Goal: Transaction & Acquisition: Purchase product/service

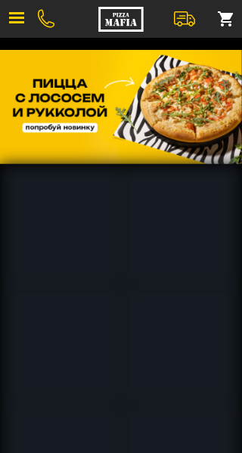
click at [8, 32] on button "button" at bounding box center [16, 18] width 33 height 33
click at [14, 23] on button "button" at bounding box center [16, 18] width 33 height 33
click at [16, 26] on button "button" at bounding box center [16, 18] width 33 height 33
click at [86, 126] on img at bounding box center [121, 107] width 242 height 114
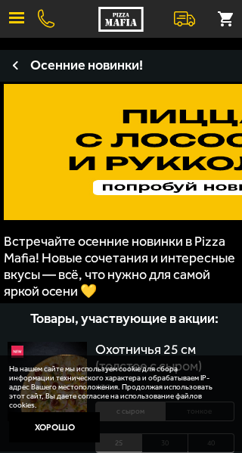
click at [16, 23] on span "button" at bounding box center [16, 22] width 15 height 2
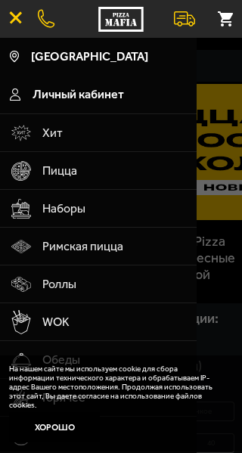
click at [85, 223] on span "Наборы" at bounding box center [114, 209] width 145 height 38
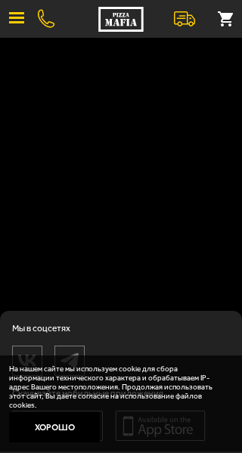
click at [228, 21] on button at bounding box center [225, 18] width 33 height 33
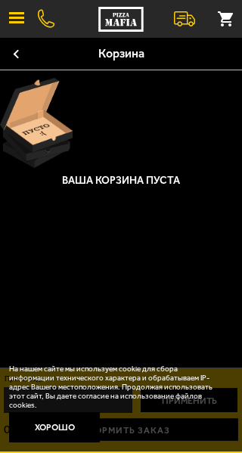
click at [17, 22] on span "button" at bounding box center [16, 22] width 15 height 2
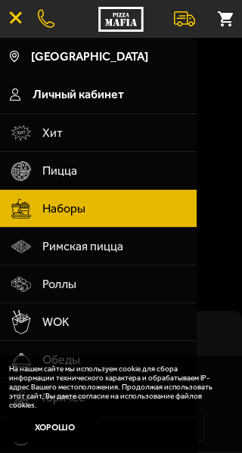
click at [150, 206] on span "Наборы" at bounding box center [114, 209] width 145 height 38
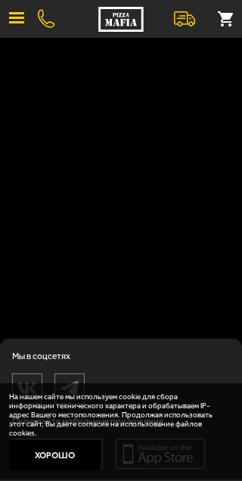
click at [8, 26] on button "button" at bounding box center [16, 18] width 33 height 33
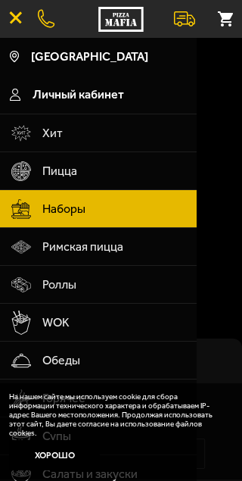
click at [97, 216] on span "Наборы" at bounding box center [114, 209] width 145 height 38
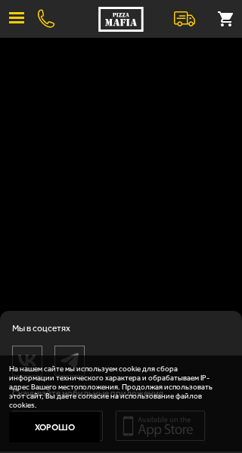
click at [20, 31] on button "button" at bounding box center [16, 18] width 33 height 33
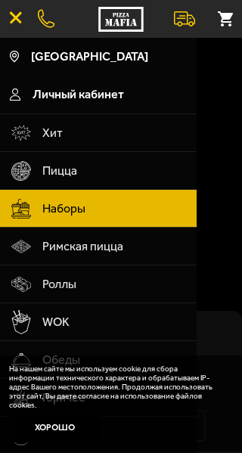
click at [154, 210] on span "Наборы" at bounding box center [114, 209] width 145 height 38
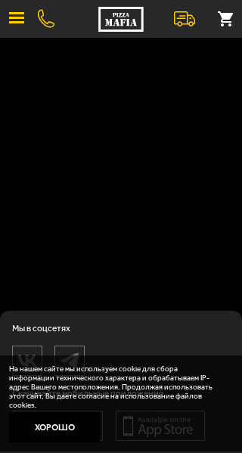
click at [174, 236] on div "Подписаться О нас Отзывы Франшиза Вакансии Мы в соцсетях Скачивайте мобильные п…" at bounding box center [121, 251] width 242 height 403
click at [174, 229] on div "Подписаться О нас Отзывы Франшиза Вакансии Мы в соцсетях Скачивайте мобильные п…" at bounding box center [121, 251] width 242 height 403
click at [184, 227] on div "Подписаться О нас Отзывы Франшиза Вакансии Мы в соцсетях Скачивайте мобильные п…" at bounding box center [121, 251] width 242 height 403
click at [185, 227] on div "Подписаться О нас Отзывы Франшиза Вакансии Мы в соцсетях Скачивайте мобильные п…" at bounding box center [121, 251] width 242 height 403
click at [197, 221] on div "Подписаться О нас Отзывы Франшиза Вакансии Мы в соцсетях Скачивайте мобильные п…" at bounding box center [121, 251] width 242 height 403
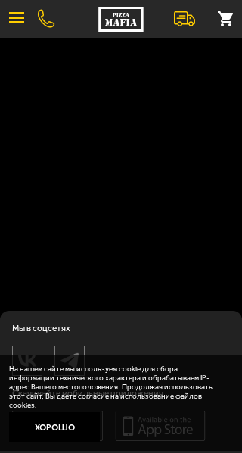
click at [192, 229] on div "Подписаться О нас Отзывы Франшиза Вакансии Мы в соцсетях Скачивайте мобильные п…" at bounding box center [121, 251] width 242 height 403
click at [184, 236] on div "Подписаться О нас Отзывы Франшиза Вакансии Мы в соцсетях Скачивайте мобильные п…" at bounding box center [121, 251] width 242 height 403
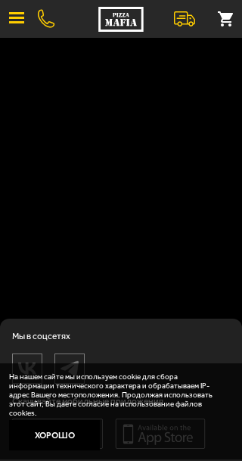
click at [60, 444] on button "Хорошо" at bounding box center [54, 435] width 91 height 30
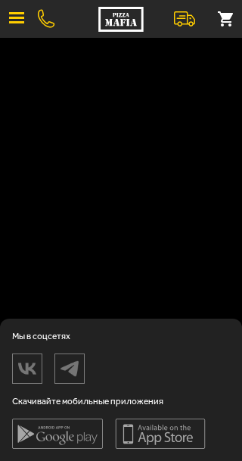
click at [182, 185] on div "Подписаться О нас Отзывы Франшиза Вакансии Мы в соцсетях Скачивайте мобильные п…" at bounding box center [121, 255] width 242 height 411
click at [165, 185] on div "Подписаться О нас Отзывы Франшиза Вакансии Мы в соцсетях Скачивайте мобильные п…" at bounding box center [121, 255] width 242 height 411
click at [170, 179] on div "Подписаться О нас Отзывы Франшиза Вакансии Мы в соцсетях Скачивайте мобильные п…" at bounding box center [121, 255] width 242 height 411
click at [12, 30] on button "button" at bounding box center [16, 18] width 33 height 33
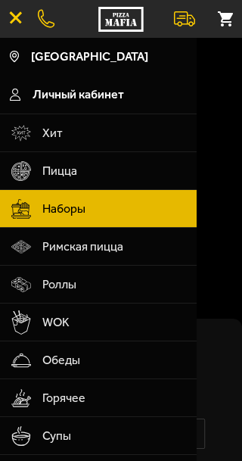
click at [142, 264] on span "Римская пицца" at bounding box center [114, 247] width 145 height 38
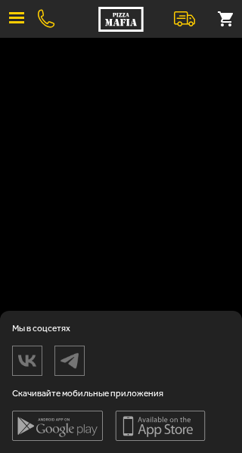
click at [9, 20] on button "button" at bounding box center [16, 18] width 33 height 33
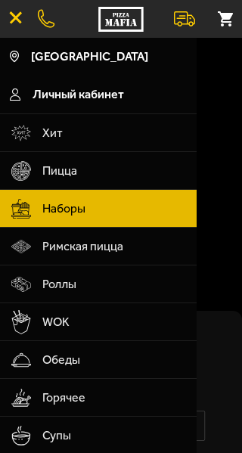
click at [86, 297] on span "Роллы" at bounding box center [114, 285] width 145 height 38
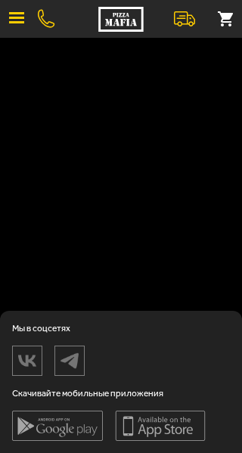
click at [8, 27] on button "button" at bounding box center [16, 18] width 33 height 33
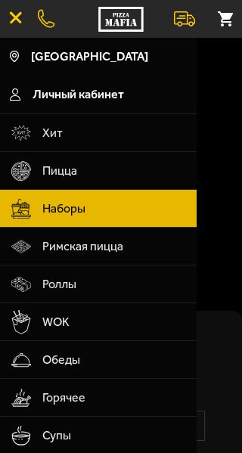
click at [124, 96] on span "Личный кабинет" at bounding box center [79, 95] width 92 height 12
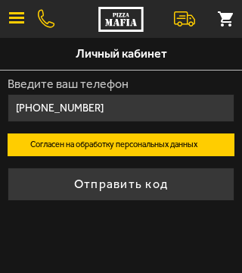
type input "+7 (921) 372-25-45"
click at [167, 191] on button "Отправить код" at bounding box center [121, 183] width 227 height 33
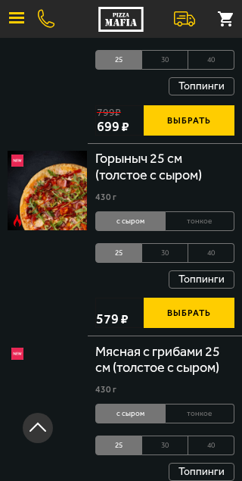
scroll to position [995, 0]
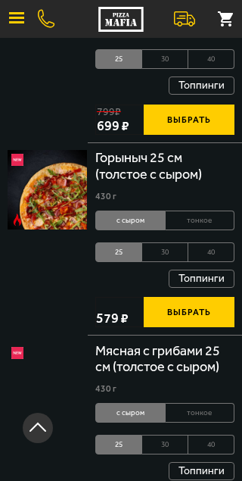
click at [235, 37] on li "тонкое" at bounding box center [201, 27] width 70 height 20
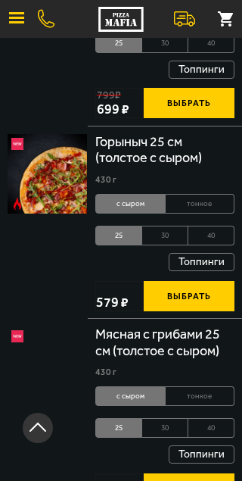
click at [8, 23] on button "button" at bounding box center [16, 18] width 33 height 33
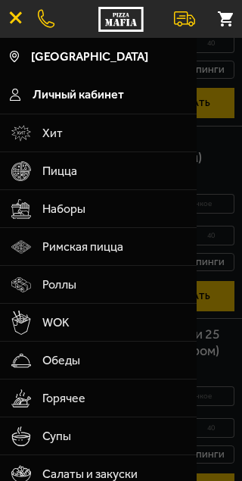
click at [86, 221] on span "Наборы" at bounding box center [114, 209] width 145 height 38
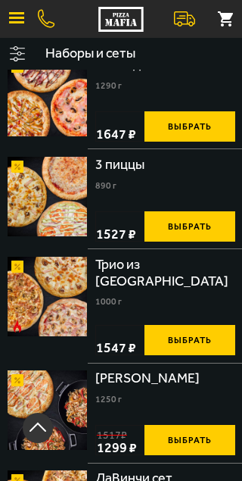
scroll to position [432, 0]
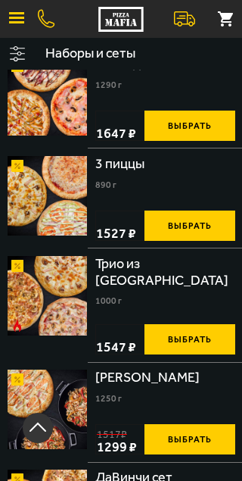
click at [208, 354] on button "Выбрать" at bounding box center [190, 339] width 91 height 30
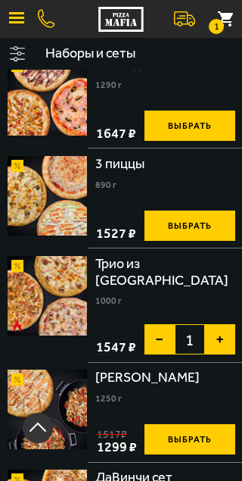
click at [229, 18] on button "1" at bounding box center [225, 18] width 33 height 33
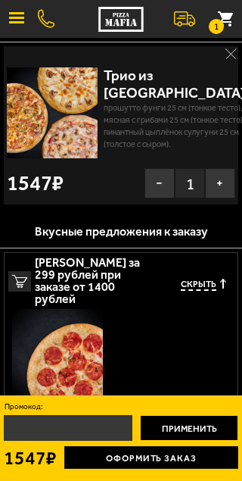
scroll to position [0, 0]
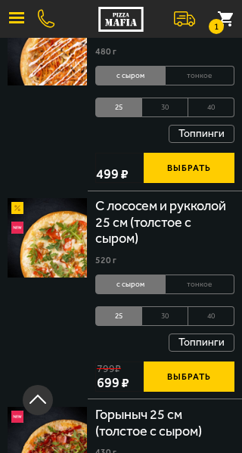
scroll to position [661, 0]
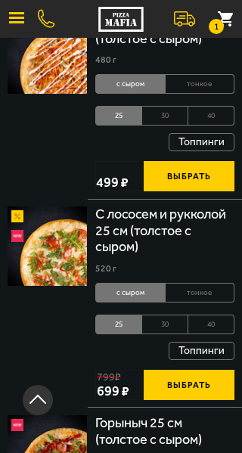
click at [5, 16] on button "button" at bounding box center [16, 18] width 33 height 33
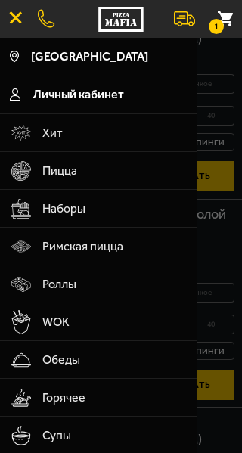
click at [76, 223] on span "Наборы" at bounding box center [114, 209] width 145 height 38
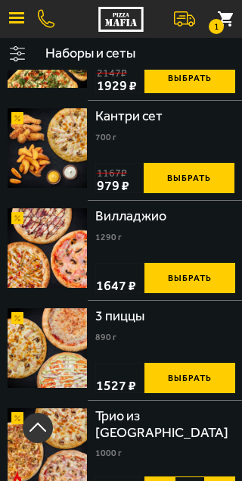
scroll to position [279, 0]
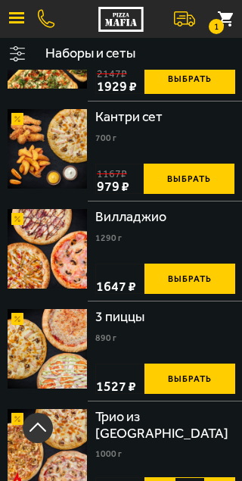
click at [210, 294] on button "Выбрать" at bounding box center [190, 278] width 91 height 30
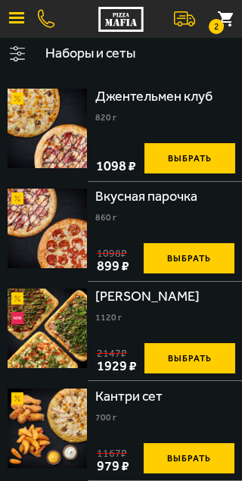
scroll to position [0, 0]
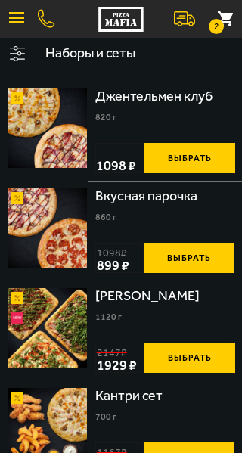
click at [224, 25] on button "2" at bounding box center [225, 18] width 33 height 33
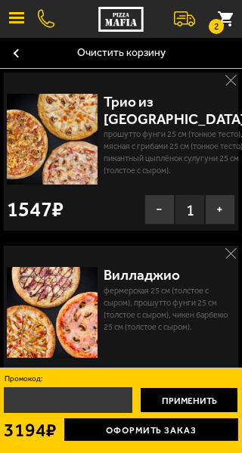
click at [227, 23] on button "2" at bounding box center [225, 18] width 33 height 33
click at [216, 30] on small "2" at bounding box center [216, 26] width 15 height 15
click at [238, 79] on div "Трио из Рио Прошутто Фунги 25 см (тонкое тесто), Мясная с грибами 25 см (тонкое…" at bounding box center [121, 155] width 242 height 173
click at [227, 79] on rect "button" at bounding box center [231, 79] width 11 height 11
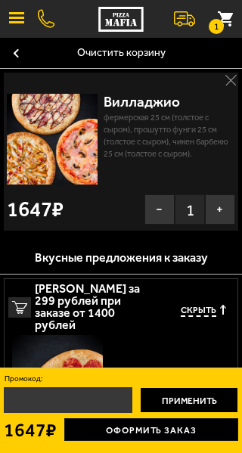
click at [229, 30] on button "1" at bounding box center [225, 18] width 33 height 33
click at [225, 34] on button "1" at bounding box center [225, 18] width 33 height 33
click at [226, 28] on button "1" at bounding box center [225, 18] width 33 height 33
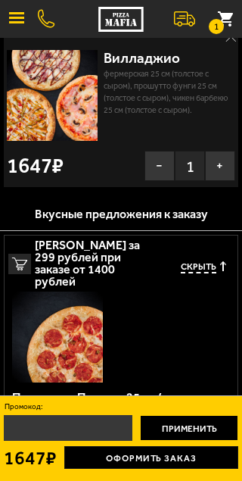
scroll to position [45, 0]
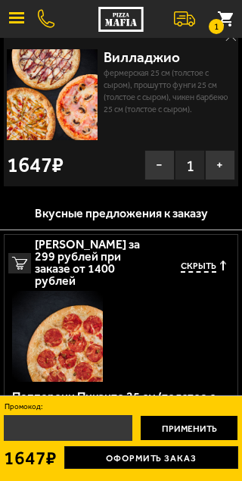
click at [70, 425] on input "Промокод:" at bounding box center [68, 428] width 129 height 26
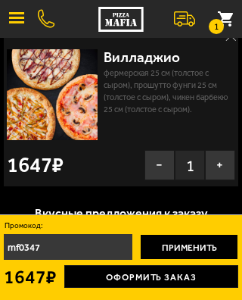
type input "mf0347"
click at [182, 249] on button "Применить" at bounding box center [189, 247] width 98 height 26
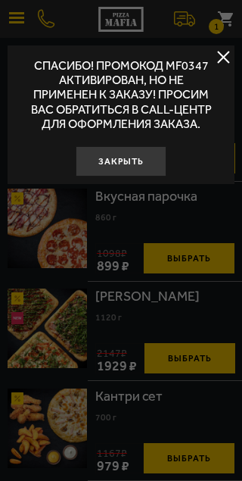
click at [141, 176] on button "Закрыть" at bounding box center [121, 161] width 91 height 30
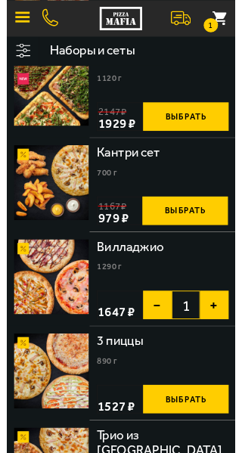
scroll to position [0, 0]
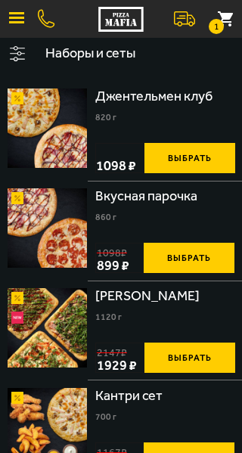
click at [218, 27] on small "1" at bounding box center [216, 26] width 15 height 15
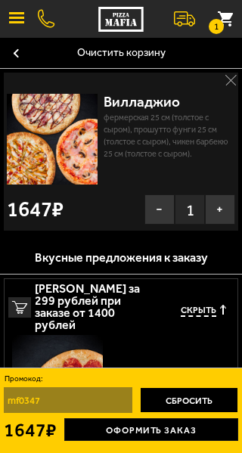
click at [226, 79] on rect "button" at bounding box center [230, 79] width 11 height 11
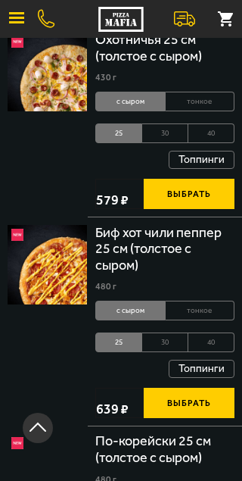
scroll to position [310, 0]
click at [11, 26] on button "button" at bounding box center [16, 18] width 33 height 33
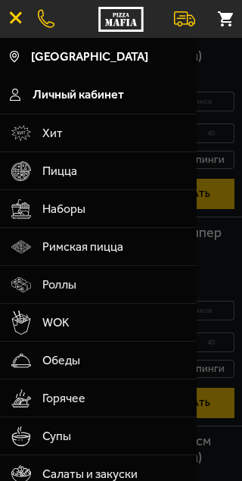
click at [78, 216] on span "Наборы" at bounding box center [114, 209] width 145 height 38
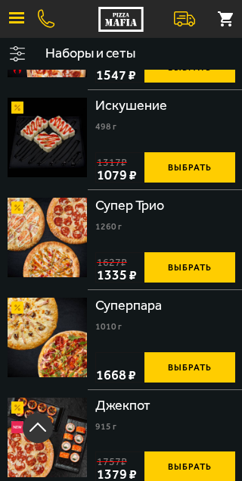
scroll to position [1005, 0]
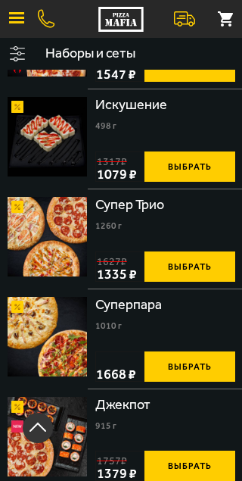
click at [42, 276] on img at bounding box center [47, 236] width 79 height 79
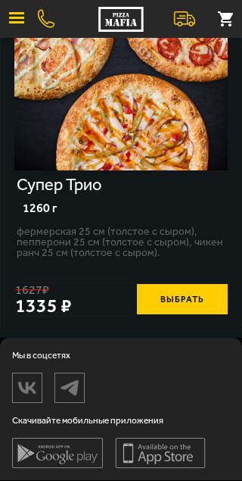
scroll to position [204, 0]
click at [194, 294] on button "Выбрать" at bounding box center [182, 299] width 91 height 30
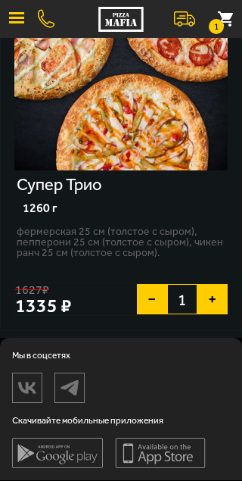
click at [213, 295] on button "+" at bounding box center [213, 299] width 30 height 30
click at [229, 25] on button "2" at bounding box center [225, 18] width 33 height 33
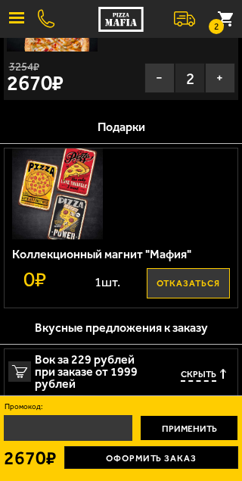
scroll to position [0, 0]
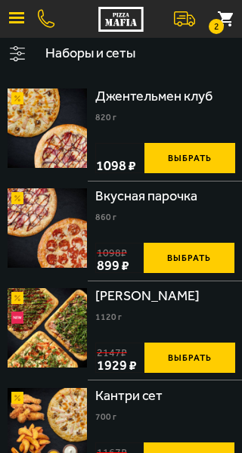
click at [15, 26] on button "button" at bounding box center [16, 18] width 33 height 33
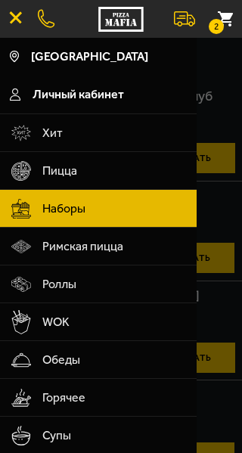
click at [55, 140] on span "Хит" at bounding box center [114, 133] width 145 height 38
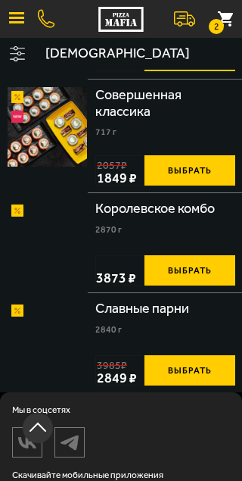
scroll to position [1484, 0]
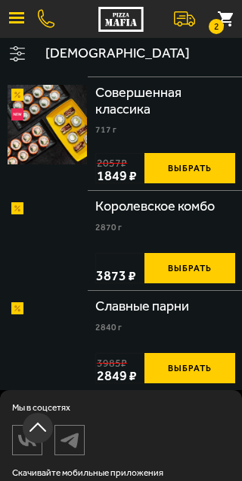
click at [105, 55] on s "2196 ₽" at bounding box center [112, 49] width 30 height 11
click at [129, 69] on div "Римские каникулы 1720 г Мафия 25 см (толстое с сыром), Чикен Барбекю 25 см (тол…" at bounding box center [165, 27] width 140 height 84
click at [210, 69] on button "Выбрать" at bounding box center [190, 54] width 91 height 30
click at [204, 69] on button "Выбрать" at bounding box center [190, 54] width 91 height 30
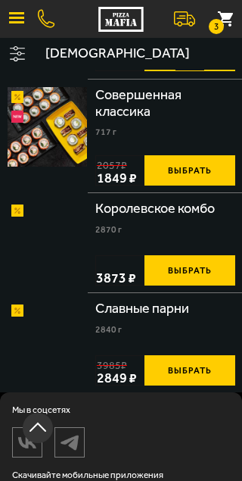
scroll to position [1481, 0]
click at [230, 26] on button "3" at bounding box center [225, 18] width 33 height 33
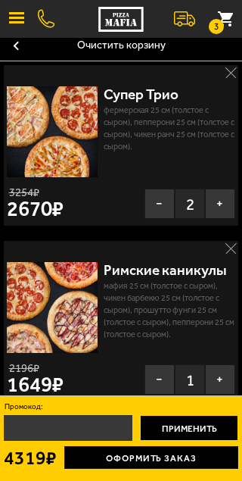
scroll to position [7, 0]
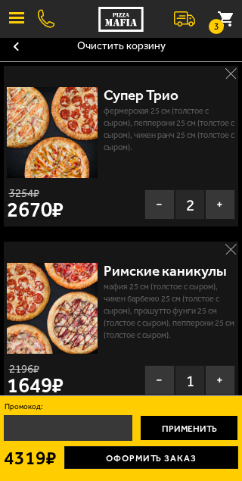
click at [145, 217] on button "−" at bounding box center [160, 204] width 30 height 30
click at [155, 216] on button "−" at bounding box center [160, 204] width 30 height 30
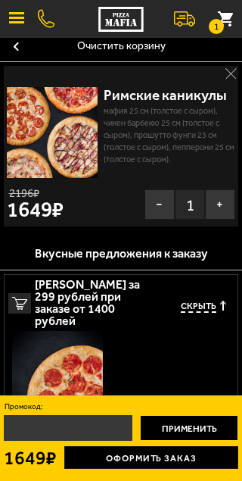
click at [159, 220] on button "−" at bounding box center [160, 204] width 30 height 30
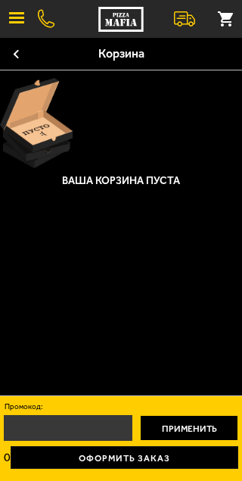
scroll to position [0, 0]
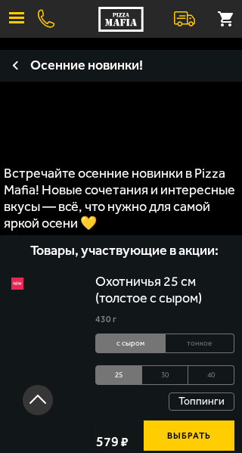
scroll to position [309, 0]
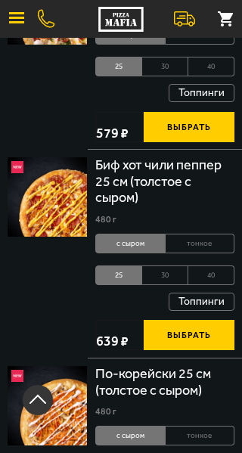
click at [8, 19] on button "button" at bounding box center [16, 18] width 33 height 33
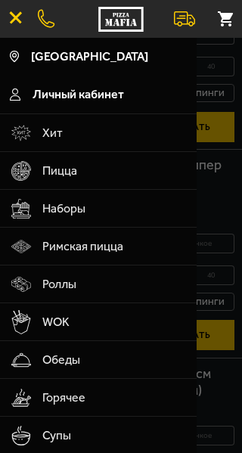
click at [84, 226] on span "Наборы" at bounding box center [114, 209] width 145 height 38
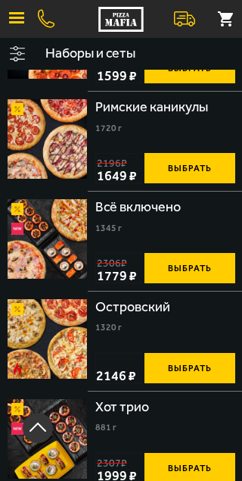
scroll to position [1503, 0]
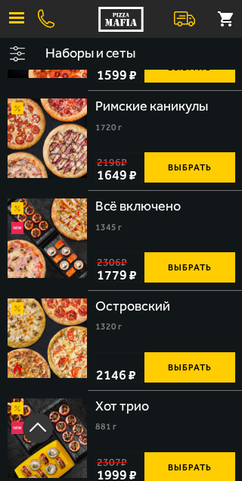
click at [209, 182] on button "Выбрать" at bounding box center [190, 167] width 91 height 30
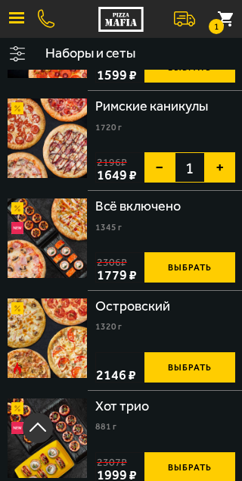
click at [218, 23] on small "1" at bounding box center [216, 26] width 15 height 15
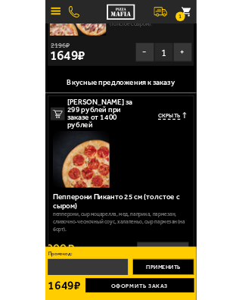
scroll to position [116, 0]
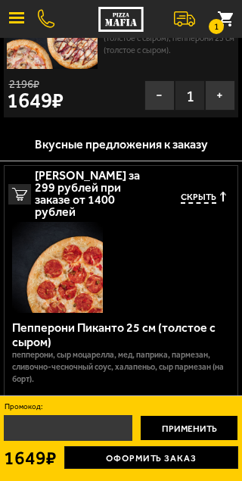
click at [83, 430] on input "Промокод:" at bounding box center [68, 428] width 129 height 26
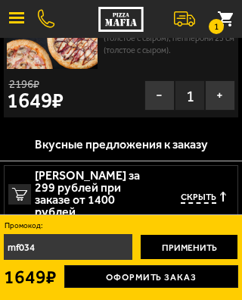
type input "mf0347"
click at [153, 282] on link "Оформить заказ" at bounding box center [151, 276] width 174 height 23
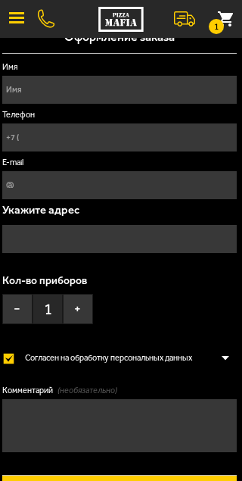
scroll to position [25, 0]
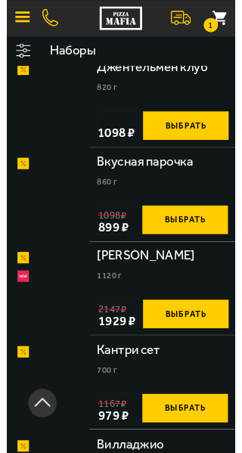
scroll to position [1503, 0]
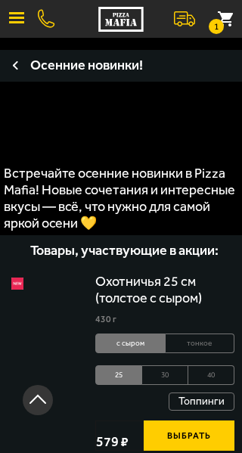
scroll to position [309, 0]
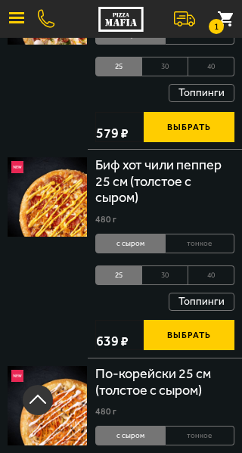
click at [13, 21] on span "button" at bounding box center [16, 22] width 15 height 2
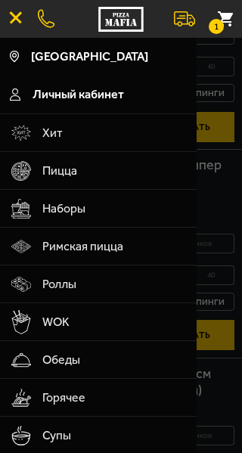
click at [124, 98] on span "Личный кабинет" at bounding box center [79, 95] width 92 height 12
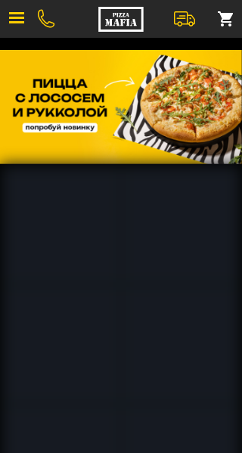
click at [6, 30] on button "button" at bounding box center [16, 18] width 33 height 33
click at [16, 20] on button "button" at bounding box center [16, 18] width 33 height 33
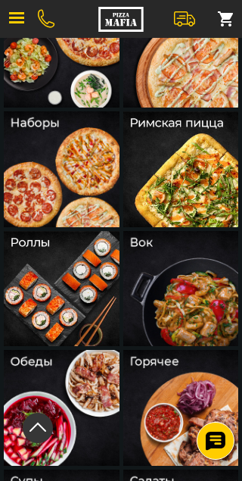
scroll to position [172, 0]
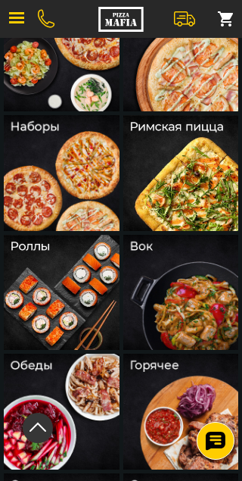
click at [75, 292] on img at bounding box center [62, 293] width 116 height 116
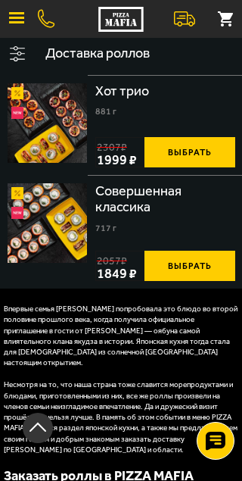
scroll to position [1662, 0]
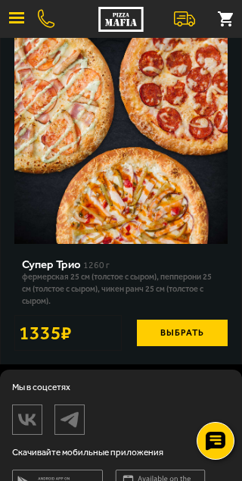
scroll to position [463, 0]
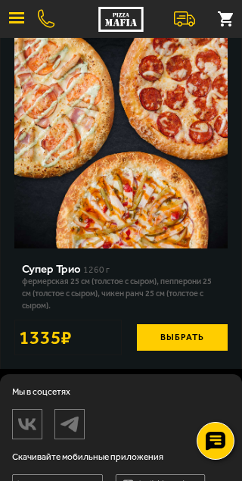
click at [171, 201] on img at bounding box center [120, 141] width 213 height 213
click at [129, 221] on img at bounding box center [120, 141] width 213 height 213
click at [140, 179] on img at bounding box center [120, 141] width 213 height 213
click at [194, 350] on button "Выбрать" at bounding box center [182, 337] width 91 height 26
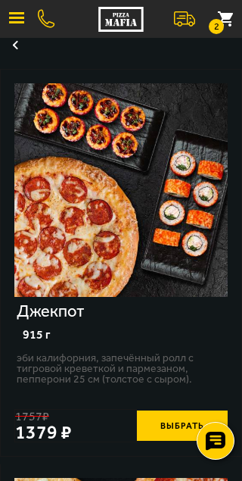
scroll to position [0, 0]
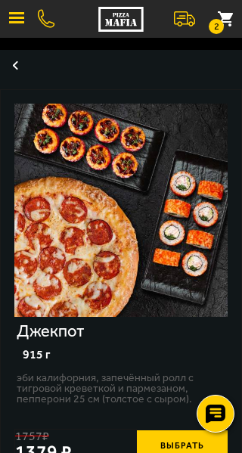
click at [227, 20] on button "2" at bounding box center [225, 18] width 33 height 33
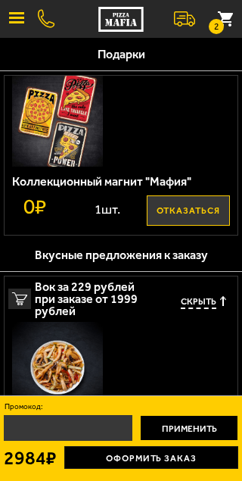
scroll to position [207, 0]
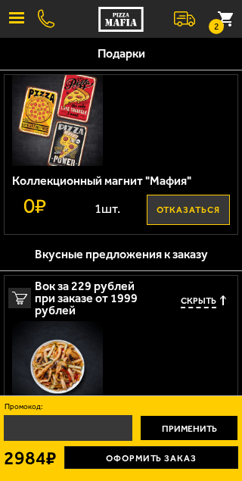
click at [195, 225] on button "Отказаться" at bounding box center [188, 210] width 83 height 30
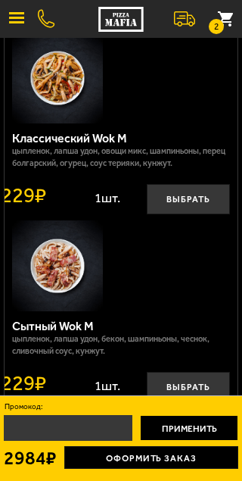
scroll to position [519, 0]
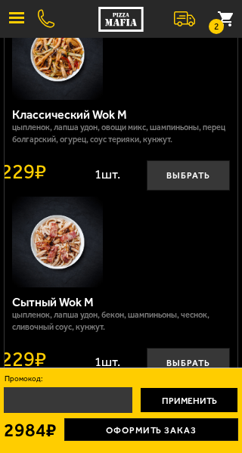
click at [227, 29] on button "2" at bounding box center [225, 18] width 33 height 33
click at [228, 30] on button "2" at bounding box center [225, 18] width 33 height 33
click at [229, 20] on button "2" at bounding box center [225, 18] width 33 height 33
click at [228, 24] on button "2" at bounding box center [225, 18] width 33 height 33
click at [229, 26] on button "2" at bounding box center [225, 18] width 33 height 33
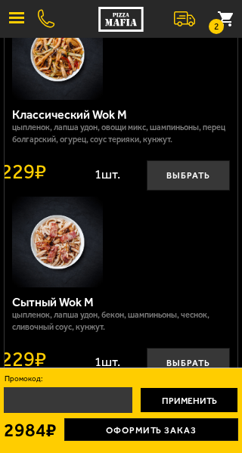
click at [223, 29] on small "2" at bounding box center [216, 26] width 15 height 15
click at [228, 29] on button "2" at bounding box center [225, 18] width 33 height 33
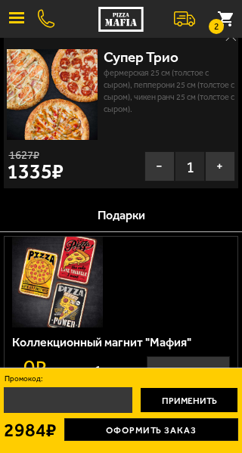
scroll to position [0, 0]
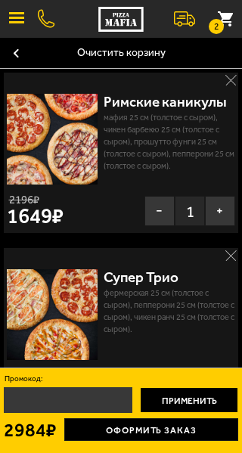
click at [51, 14] on link at bounding box center [46, 19] width 17 height 18
